Goal: Navigation & Orientation: Find specific page/section

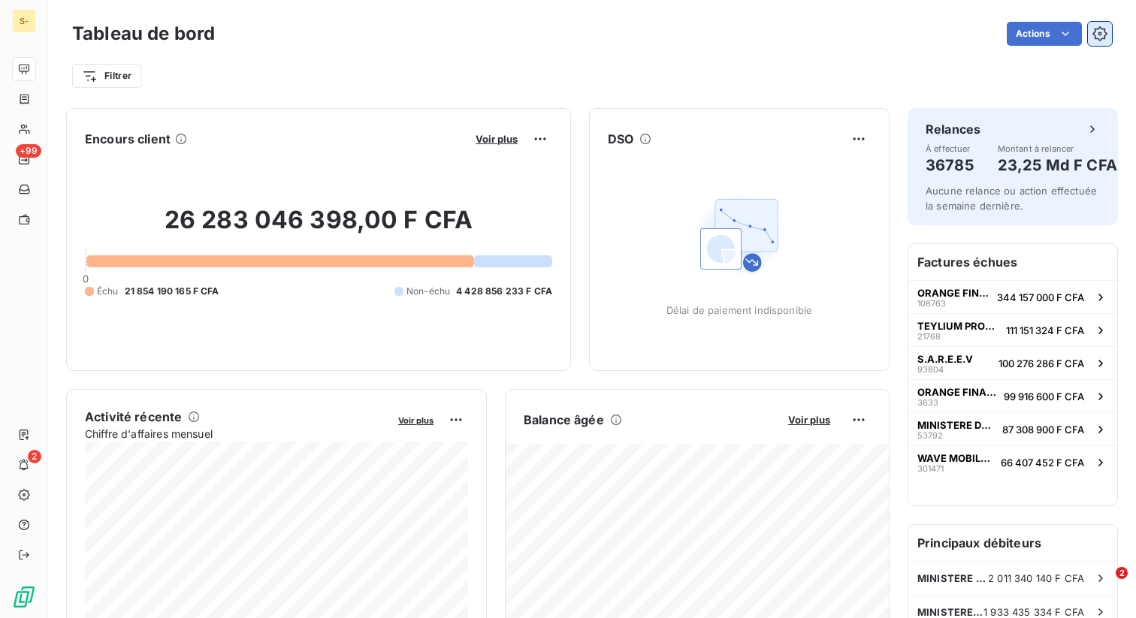
click at [1098, 35] on icon "button" at bounding box center [1100, 33] width 15 height 15
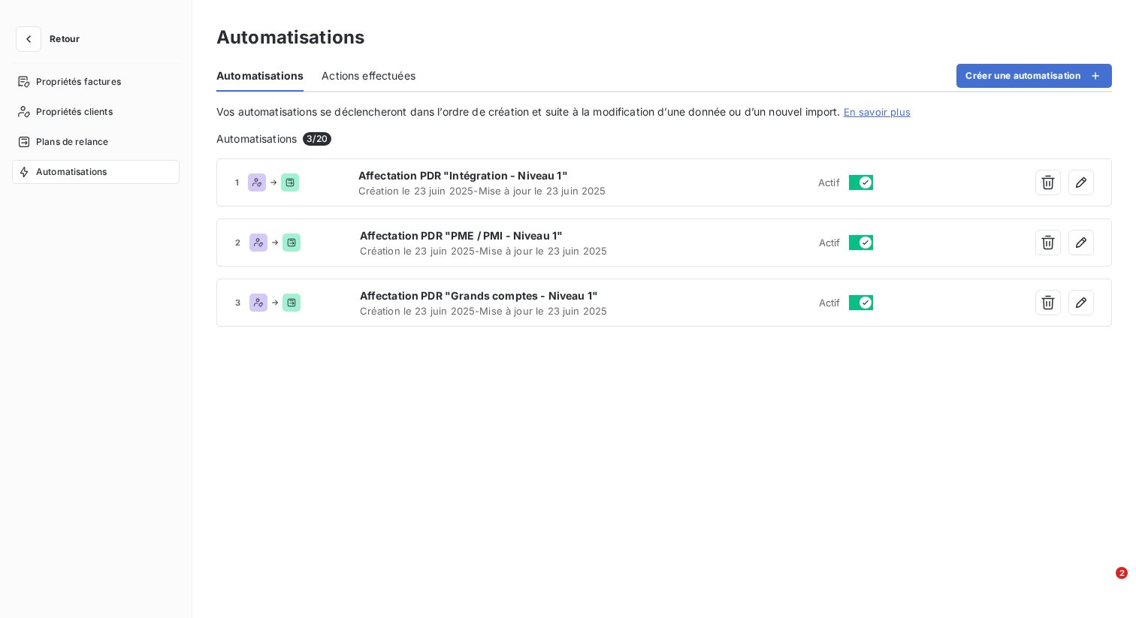
click at [84, 168] on span "Automatisations" at bounding box center [71, 172] width 71 height 14
click at [1017, 74] on button "Créer une automatisation" at bounding box center [1035, 76] width 156 height 24
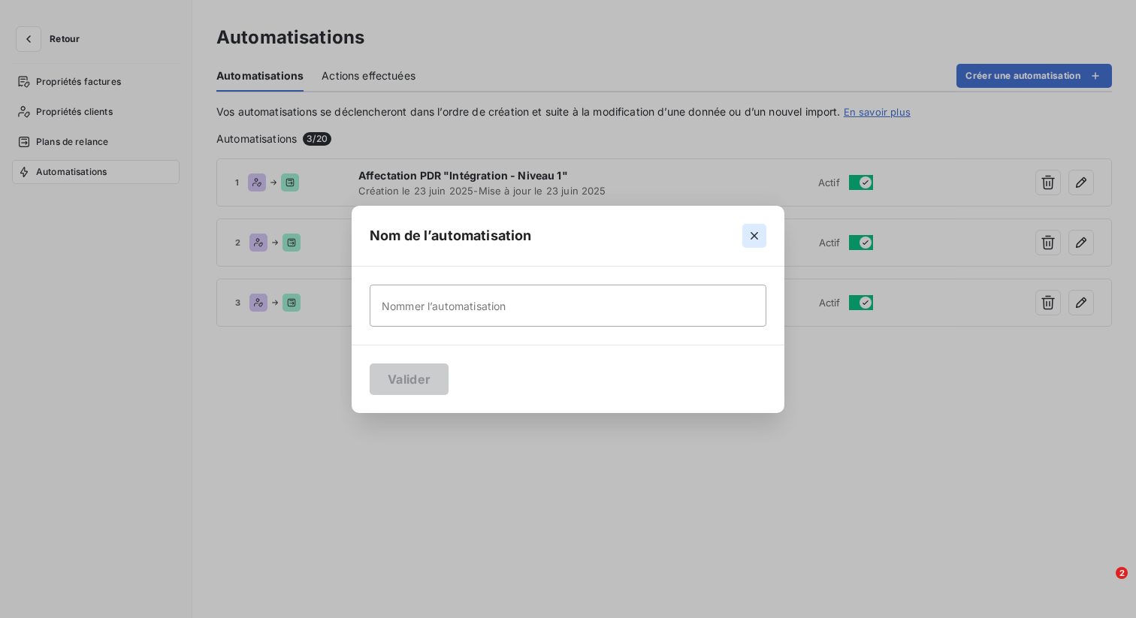
click at [753, 235] on icon "button" at bounding box center [755, 236] width 8 height 8
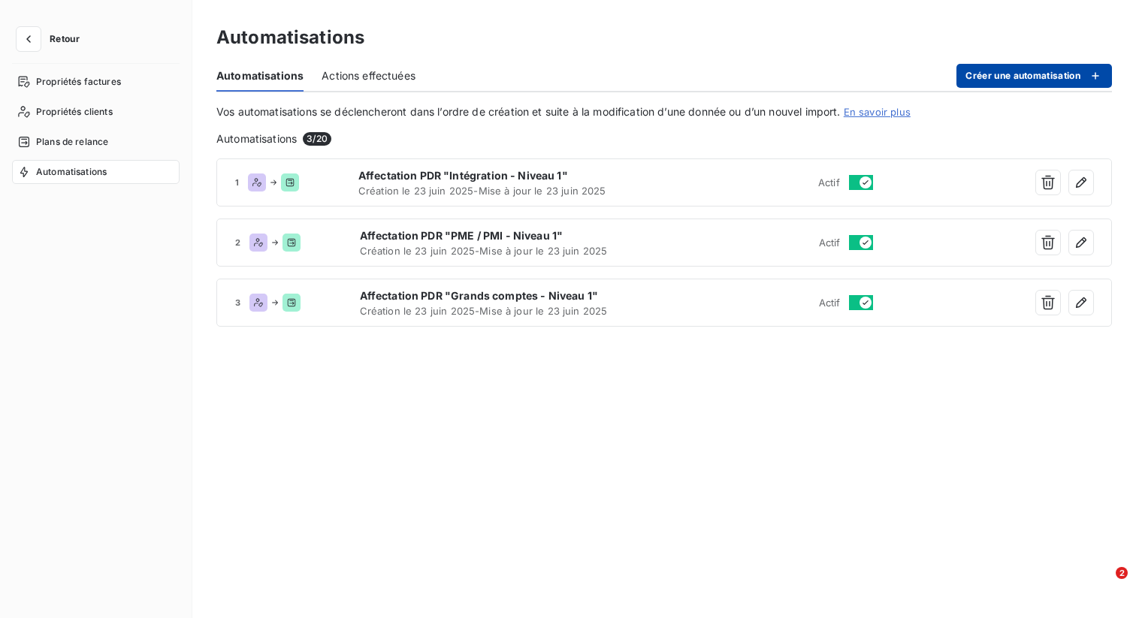
click at [1025, 76] on button "Créer une automatisation" at bounding box center [1035, 76] width 156 height 24
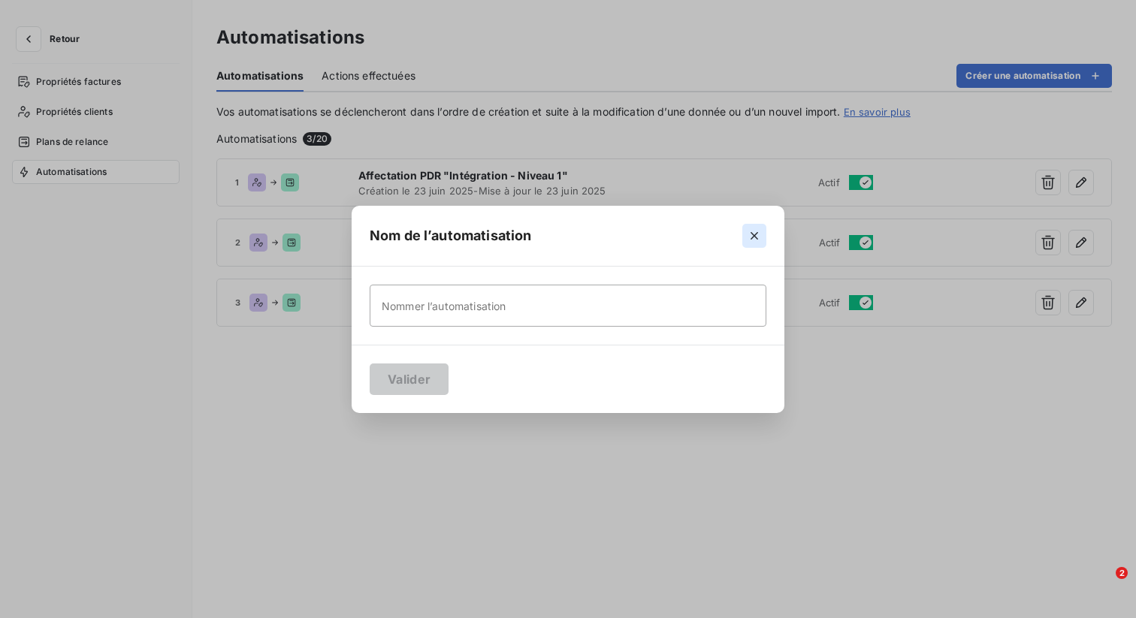
click at [753, 234] on icon "button" at bounding box center [755, 236] width 8 height 8
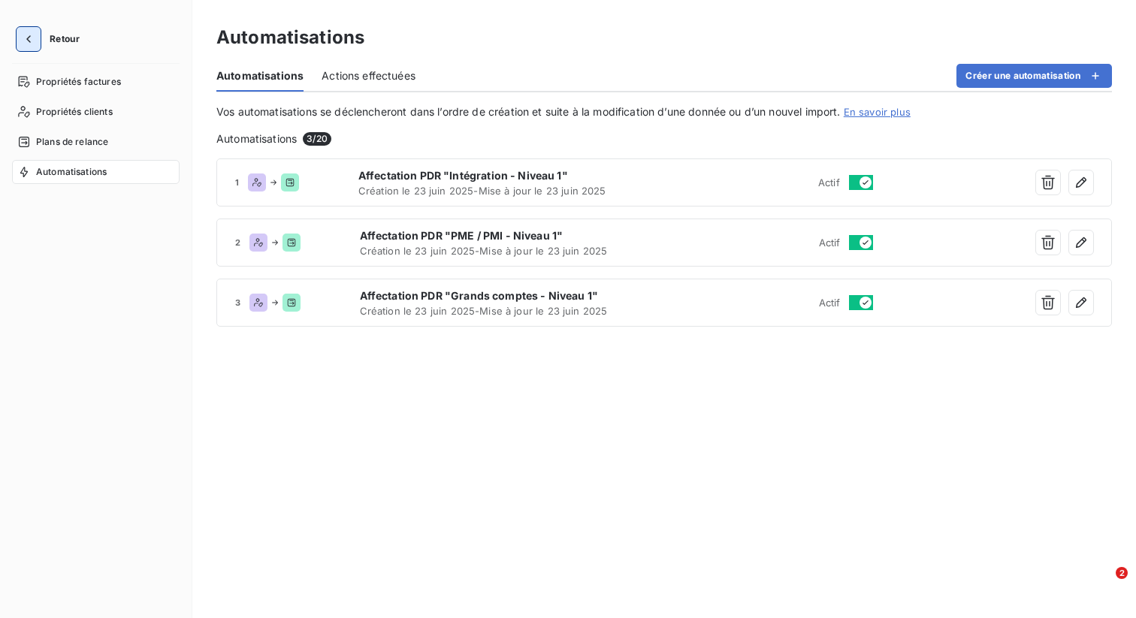
click at [31, 37] on icon "button" at bounding box center [28, 39] width 15 height 15
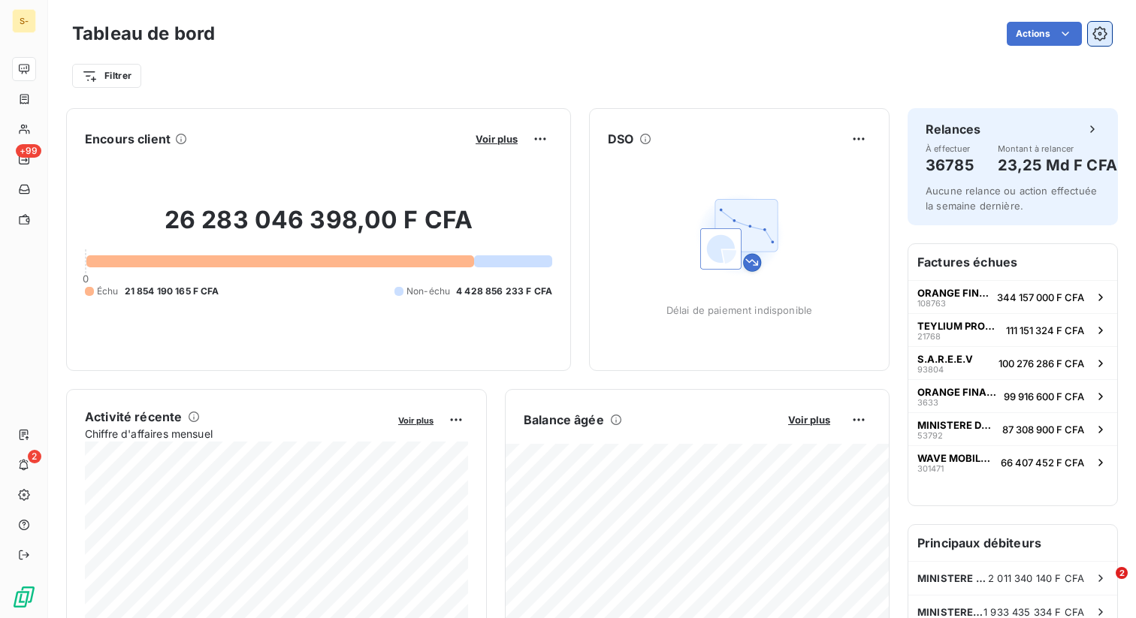
click at [1105, 33] on icon "button" at bounding box center [1100, 33] width 15 height 15
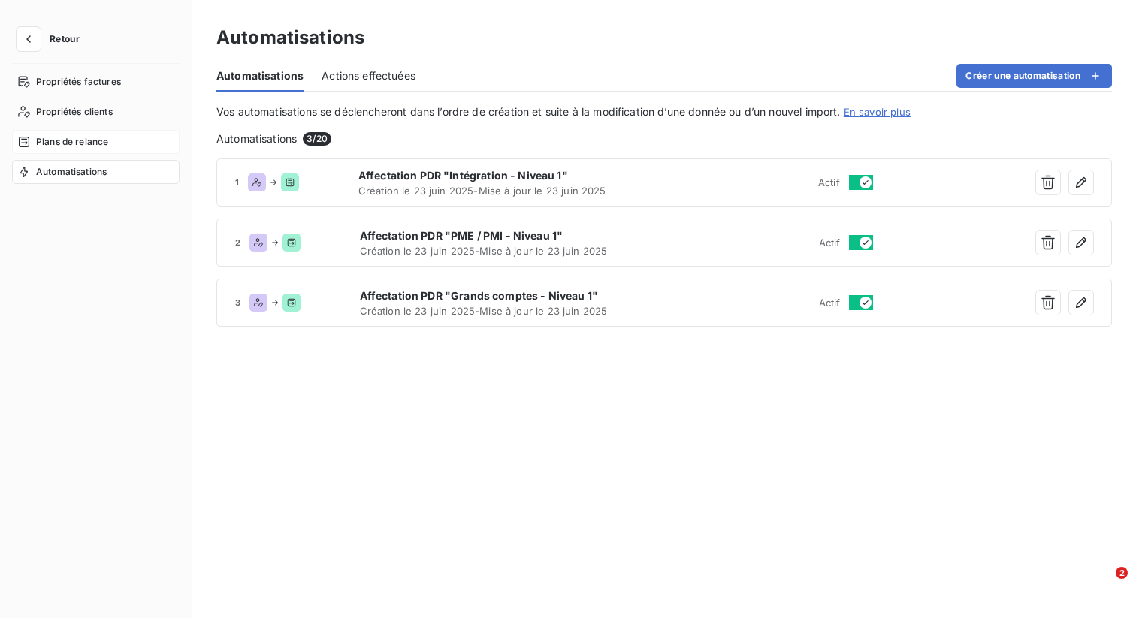
click at [87, 144] on span "Plans de relance" at bounding box center [72, 142] width 72 height 14
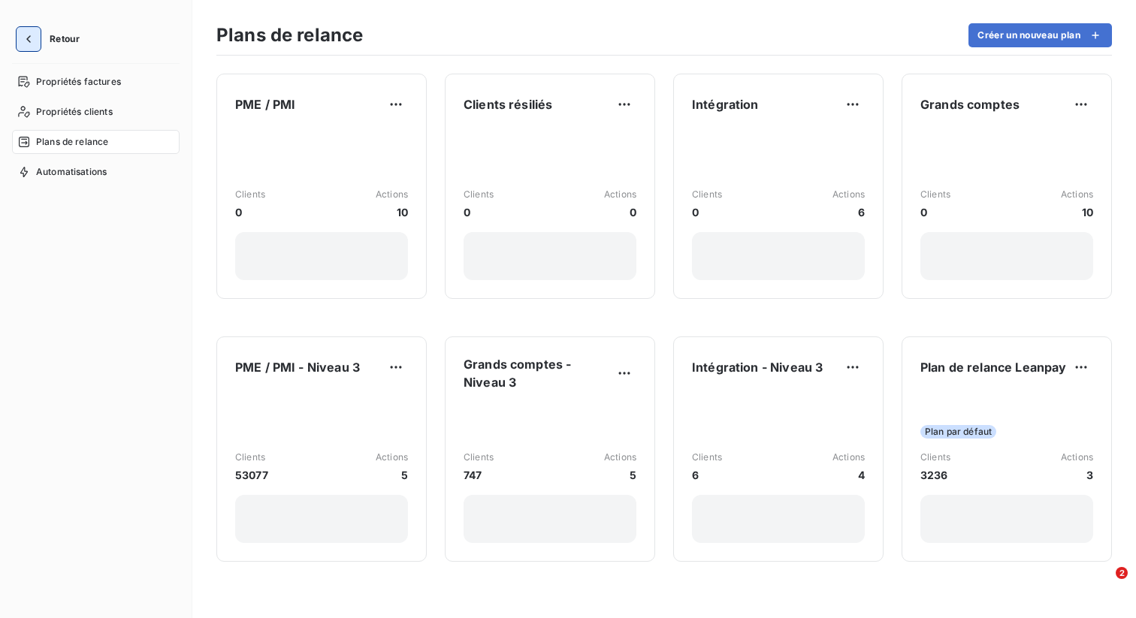
drag, startPoint x: 47, startPoint y: 34, endPoint x: 35, endPoint y: 37, distance: 11.7
click at [40, 35] on button "Retour" at bounding box center [52, 39] width 80 height 24
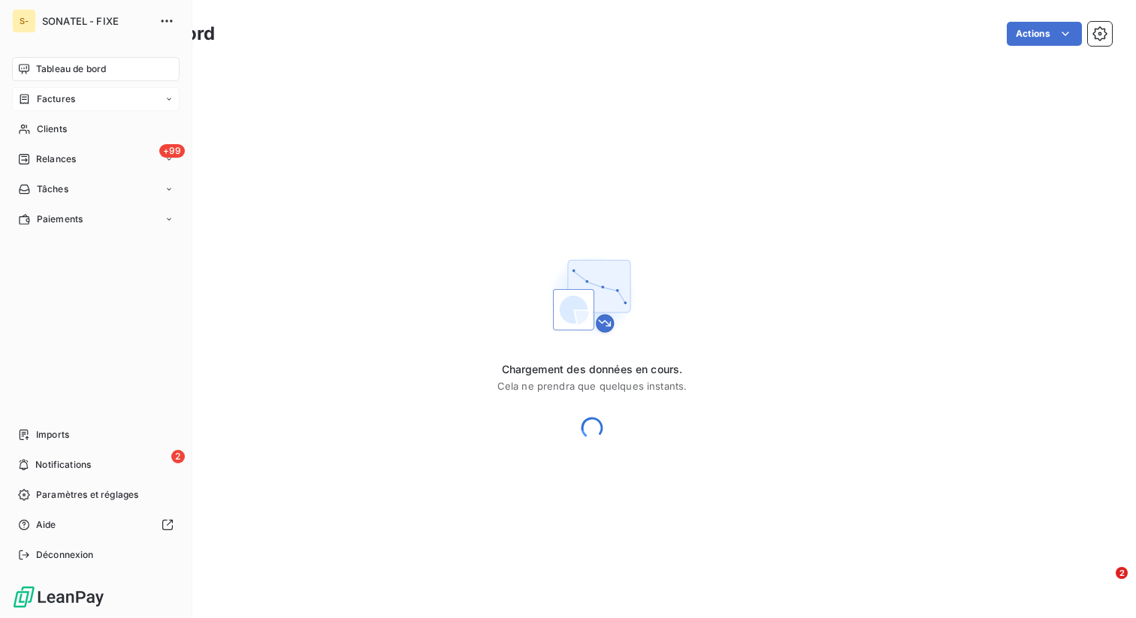
click at [58, 98] on span "Factures" at bounding box center [56, 99] width 38 height 14
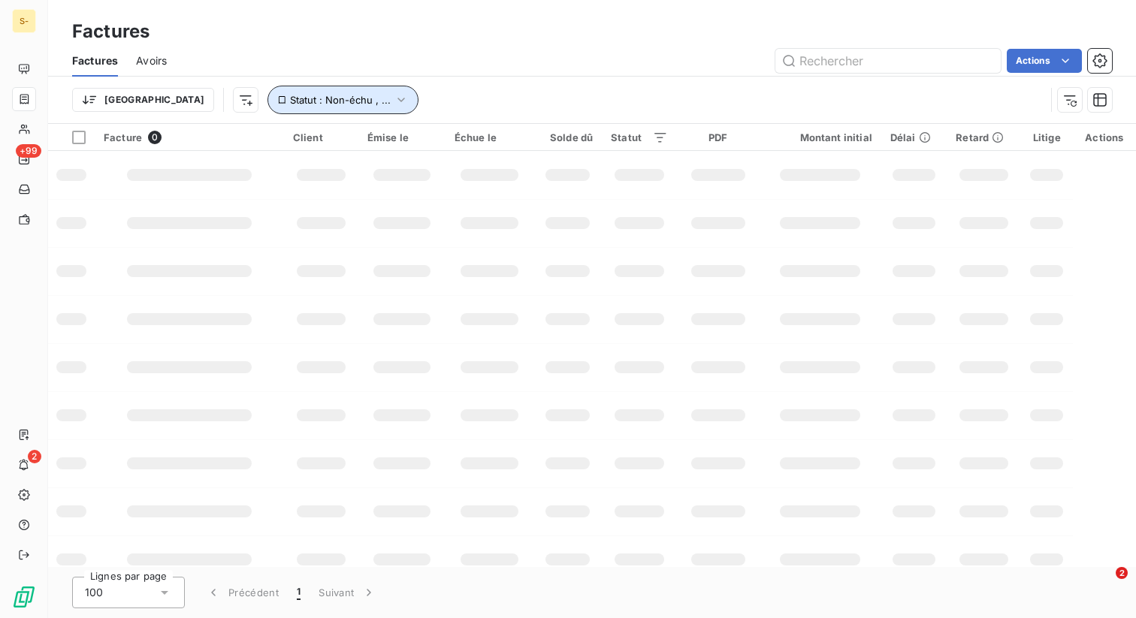
click at [394, 102] on icon "button" at bounding box center [401, 99] width 15 height 15
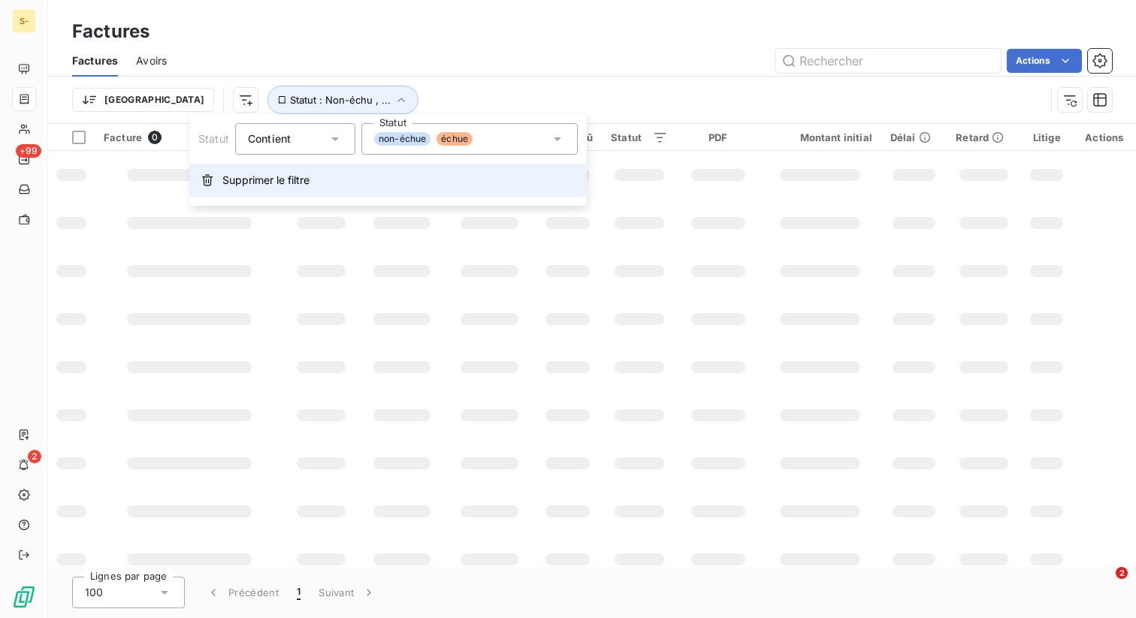
click at [289, 189] on button "Supprimer le filtre" at bounding box center [388, 180] width 398 height 33
